Goal: Understand process/instructions

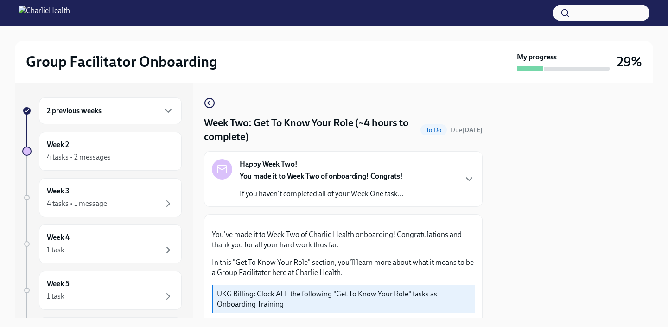
scroll to position [538, 0]
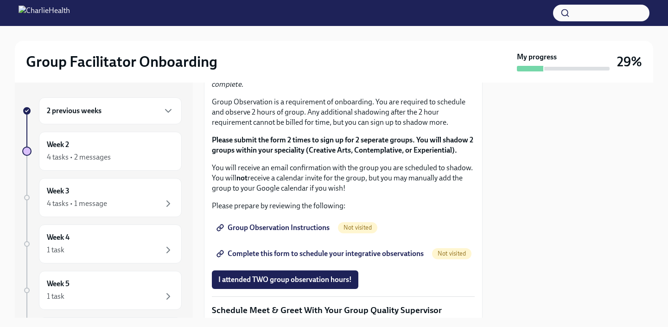
drag, startPoint x: 344, startPoint y: 148, endPoint x: 231, endPoint y: 147, distance: 112.7
copy li "IOP Overview, Curriculum & Roles"
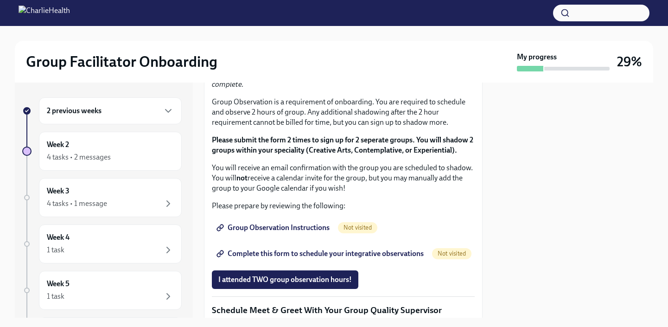
drag, startPoint x: 298, startPoint y: 159, endPoint x: 231, endPoint y: 159, distance: 66.8
copy li "Skills For Facilitators"
click at [546, 146] on div at bounding box center [574, 200] width 160 height 235
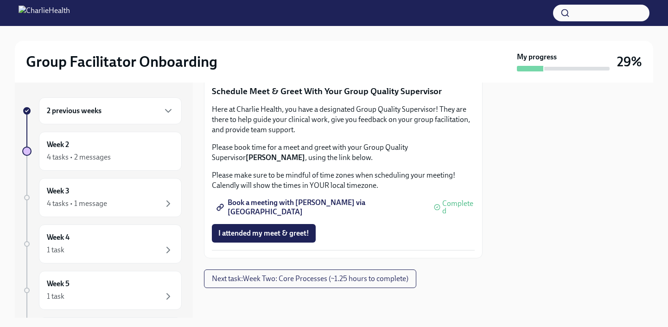
scroll to position [782, 0]
click at [266, 18] on link "Group Observation Instructions" at bounding box center [274, 9] width 124 height 19
click at [409, 39] on span "Complete this form to schedule your integrative observations" at bounding box center [320, 34] width 205 height 9
